Goal: Task Accomplishment & Management: Use online tool/utility

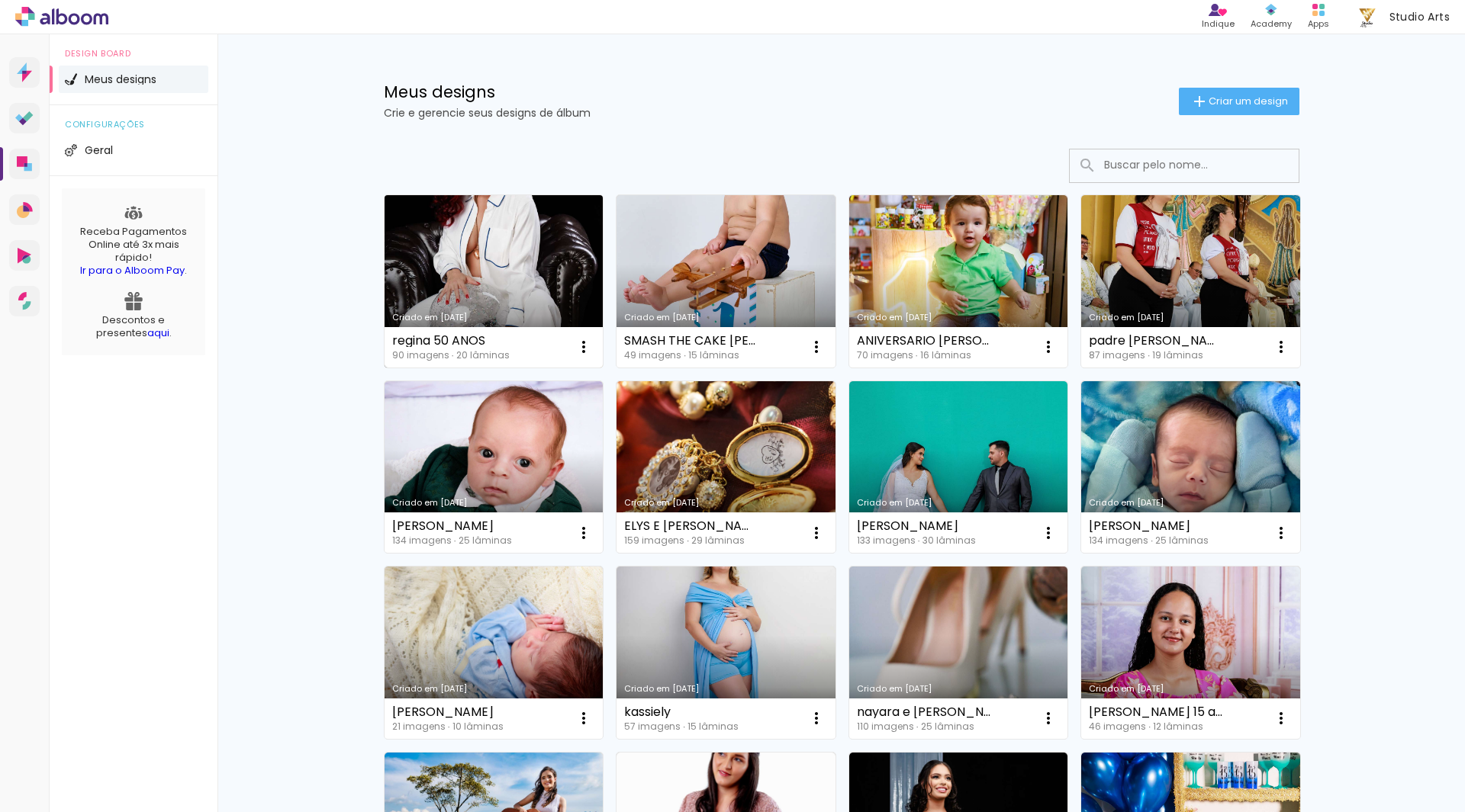
click at [479, 212] on link "Criado em [DATE]" at bounding box center [493, 281] width 219 height 172
